Goal: Obtain resource: Obtain resource

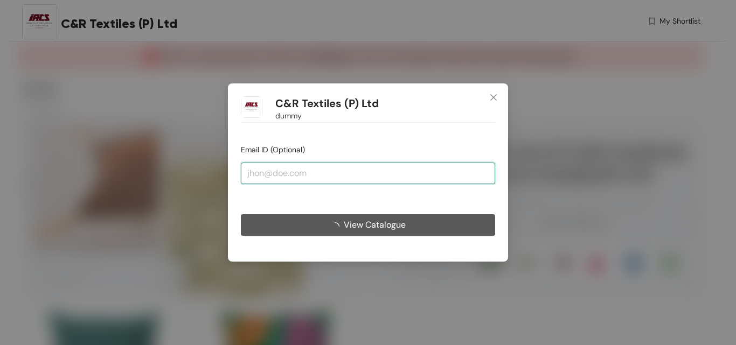
click at [281, 165] on input "email" at bounding box center [368, 174] width 254 height 22
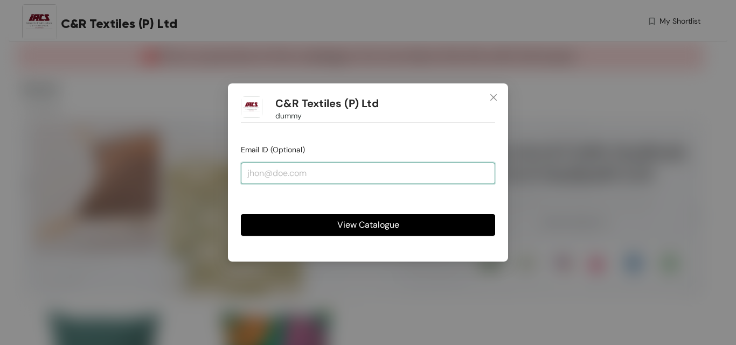
type input "[EMAIL_ADDRESS][DOMAIN_NAME]"
click at [344, 226] on span "View Catalogue" at bounding box center [368, 224] width 62 height 13
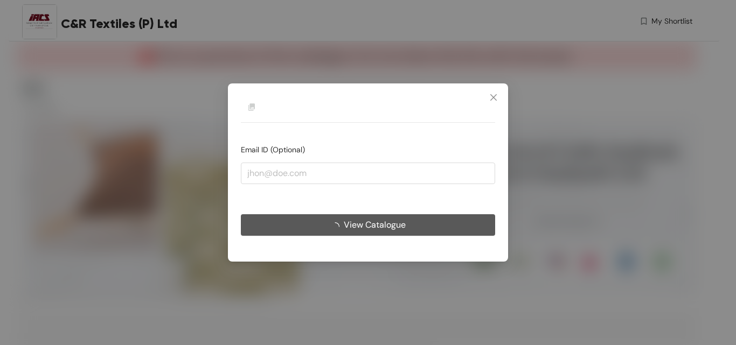
type input "[EMAIL_ADDRESS][DOMAIN_NAME]"
click at [403, 230] on span "View Catalogue" at bounding box center [375, 224] width 62 height 13
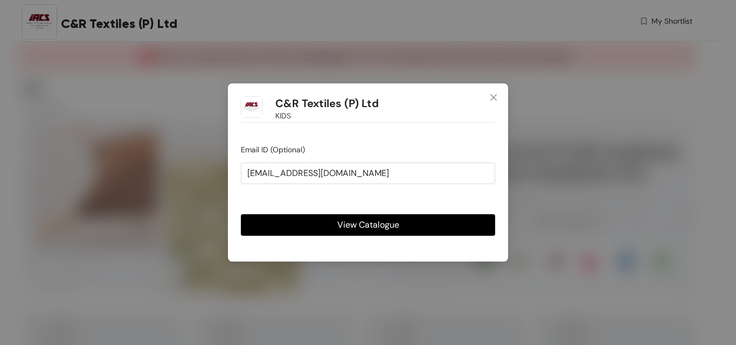
click at [413, 223] on button "View Catalogue" at bounding box center [368, 225] width 254 height 22
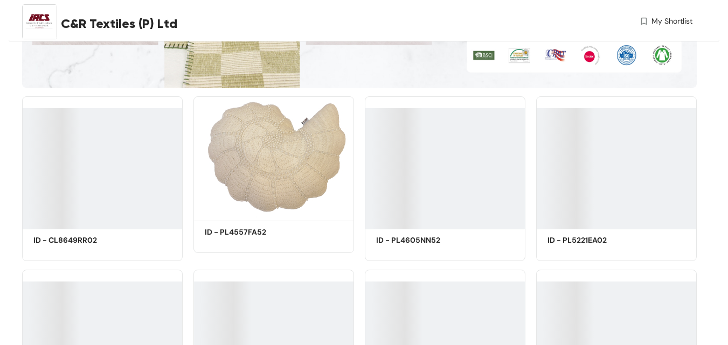
scroll to position [216, 0]
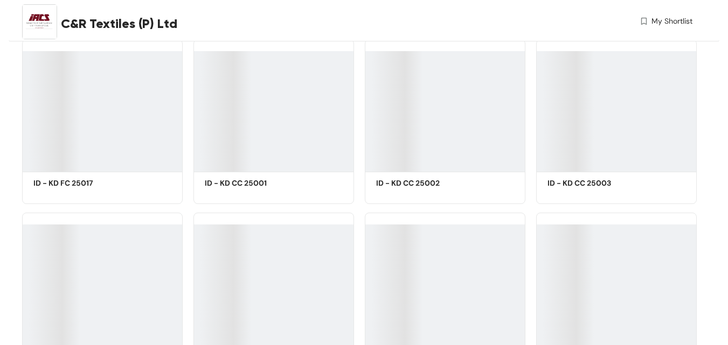
click at [439, 126] on div at bounding box center [445, 111] width 161 height 121
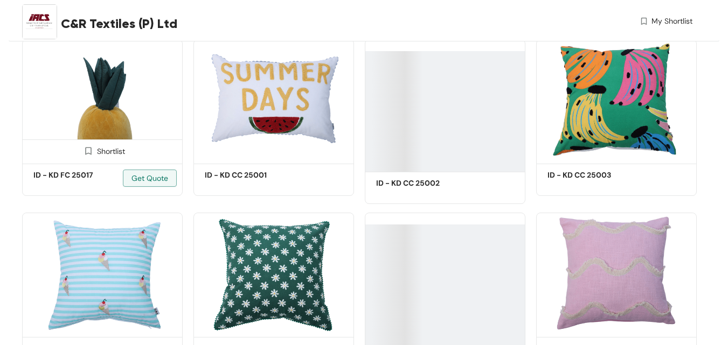
click at [93, 88] on img at bounding box center [102, 99] width 161 height 121
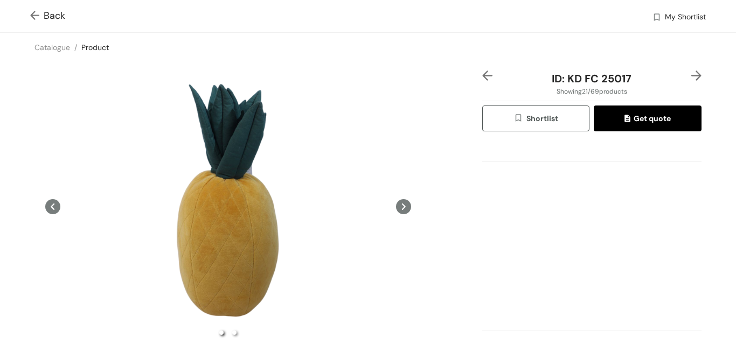
click at [37, 16] on img at bounding box center [36, 16] width 13 height 11
